Goal: Task Accomplishment & Management: Complete application form

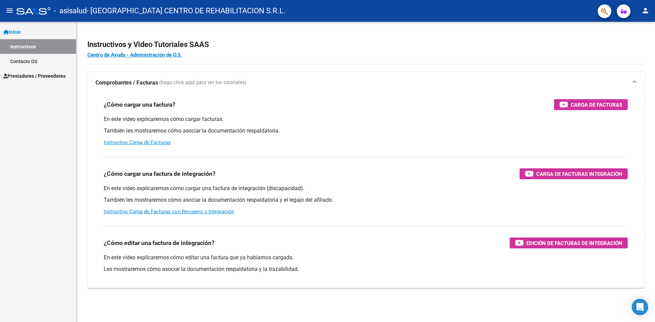
click at [50, 73] on span "Prestadores / Proveedores" at bounding box center [34, 76] width 62 height 8
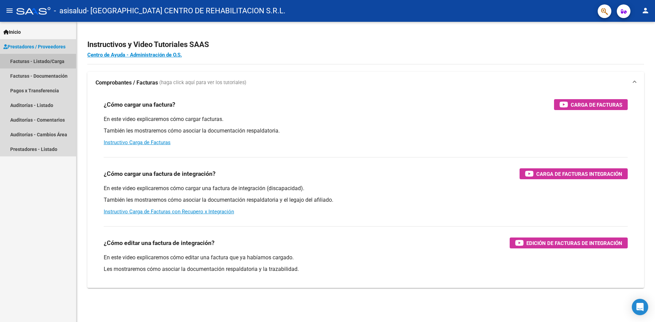
click at [51, 62] on link "Facturas - Listado/Carga" at bounding box center [38, 61] width 76 height 15
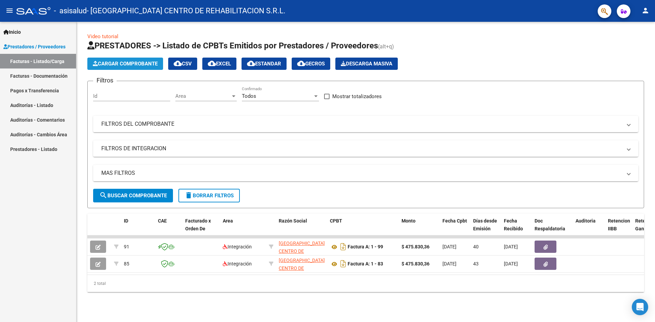
click at [140, 60] on button "Cargar Comprobante" at bounding box center [125, 64] width 76 height 12
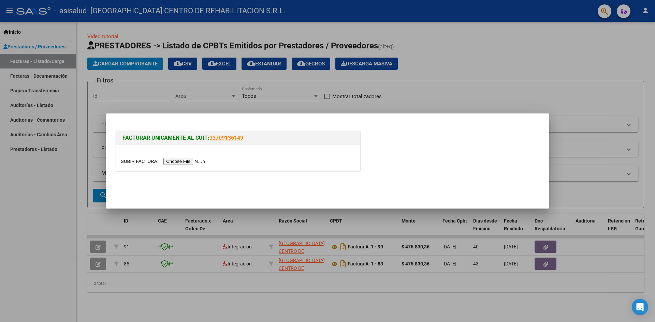
click at [176, 160] on input "file" at bounding box center [164, 161] width 86 height 7
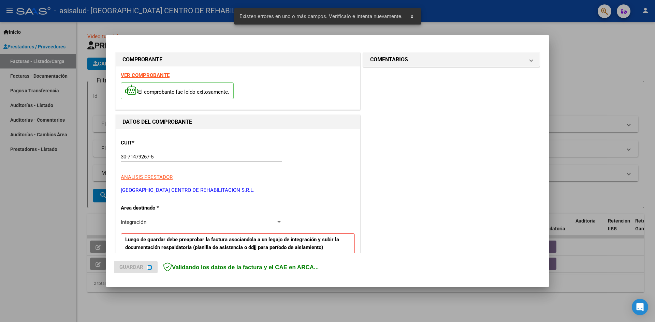
scroll to position [133, 0]
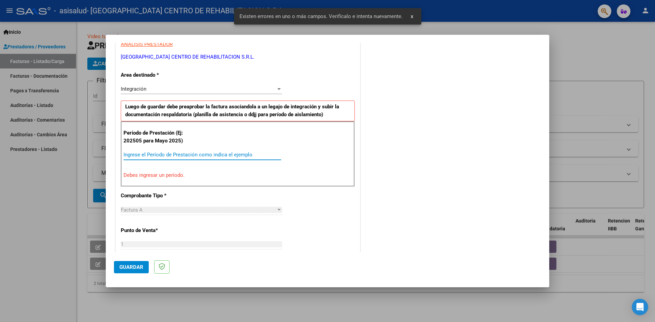
click at [181, 155] on input "Ingrese el Período de Prestación como indica el ejemplo" at bounding box center [202, 155] width 158 height 6
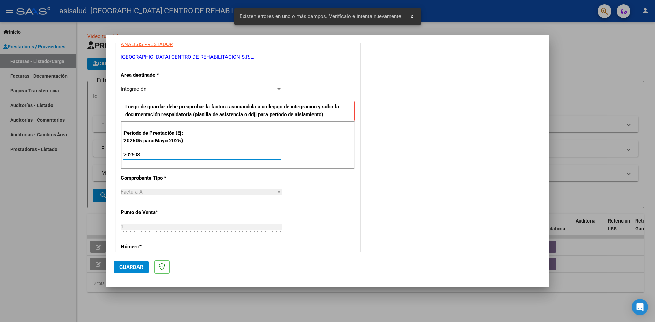
type input "202508"
click at [127, 266] on span "Guardar" at bounding box center [131, 267] width 24 height 6
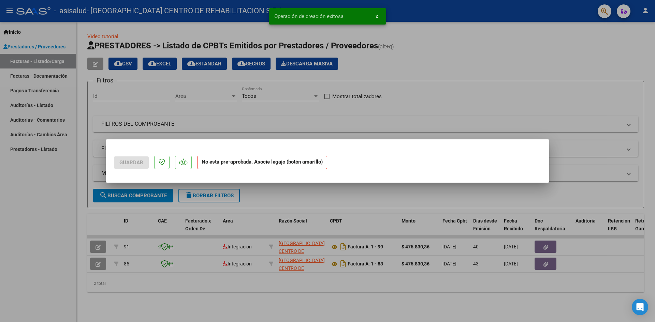
scroll to position [0, 0]
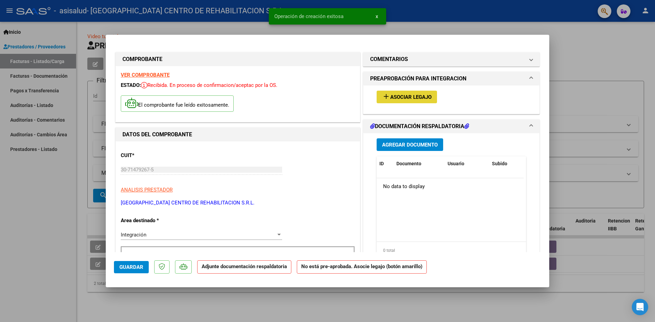
click at [422, 92] on button "add Asociar Legajo" at bounding box center [407, 97] width 60 height 13
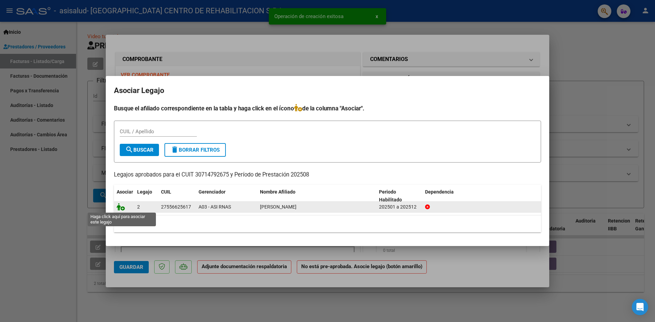
click at [122, 208] on icon at bounding box center [121, 207] width 8 height 8
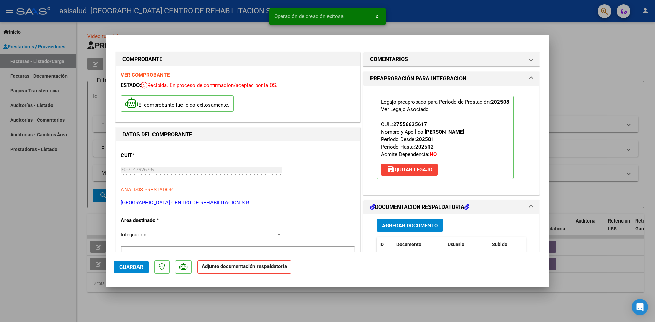
click at [405, 228] on span "Agregar Documento" at bounding box center [410, 226] width 56 height 6
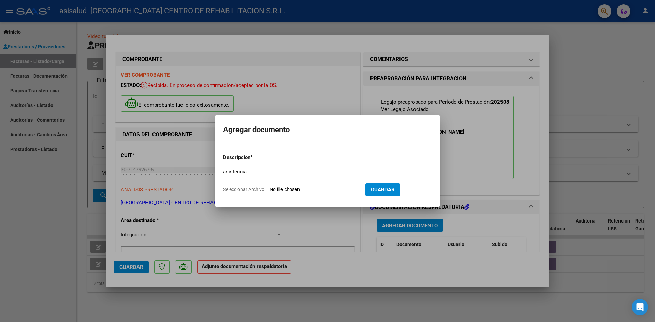
type input "asistencia"
click at [302, 189] on input "Seleccionar Archivo" at bounding box center [314, 190] width 90 height 6
type input "C:\fakepath\[PERSON_NAME].pdf"
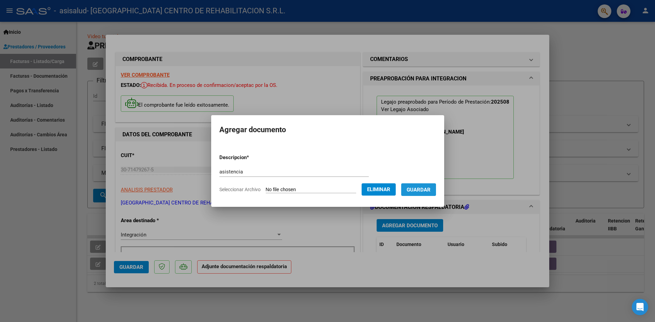
click at [420, 191] on span "Guardar" at bounding box center [419, 190] width 24 height 6
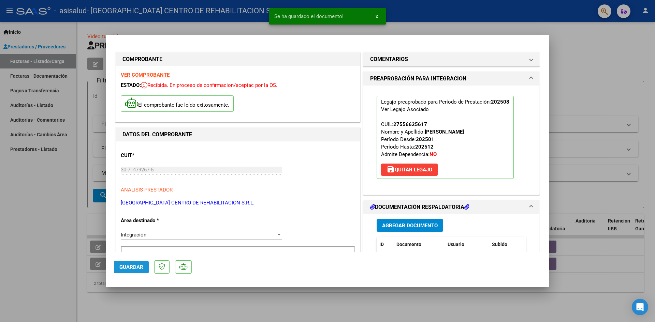
click at [132, 266] on span "Guardar" at bounding box center [131, 267] width 24 height 6
click at [27, 246] on div at bounding box center [327, 161] width 655 height 322
type input "$ 0,00"
